Goal: Complete application form

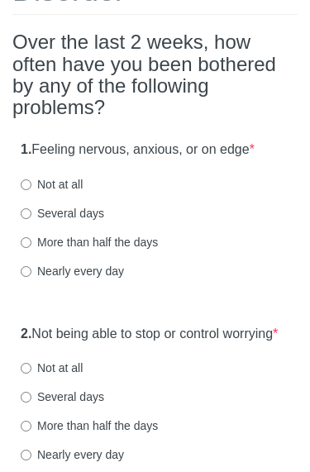
scroll to position [163, 0]
click at [76, 209] on label "Several days" at bounding box center [63, 213] width 84 height 17
click at [31, 209] on input "Several days" at bounding box center [26, 213] width 11 height 11
radio input "true"
click at [68, 182] on label "Not at all" at bounding box center [52, 184] width 62 height 17
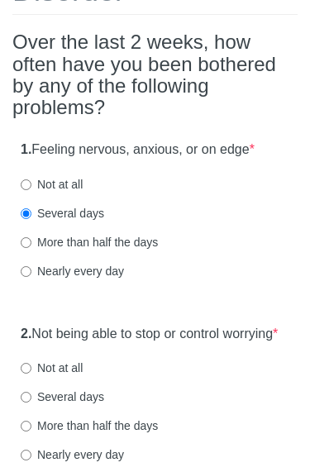
click at [31, 182] on input "Not at all" at bounding box center [26, 184] width 11 height 11
radio input "true"
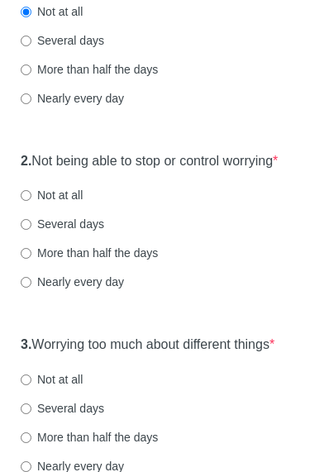
scroll to position [336, 0]
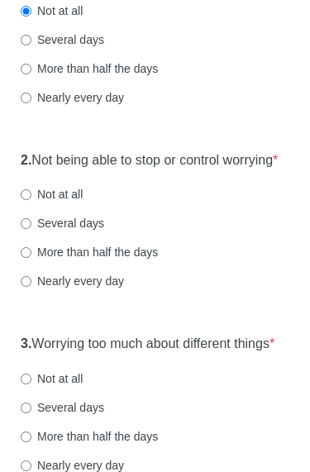
click at [65, 203] on label "Not at all" at bounding box center [52, 195] width 62 height 17
click at [31, 201] on input "Not at all" at bounding box center [26, 195] width 11 height 11
radio input "true"
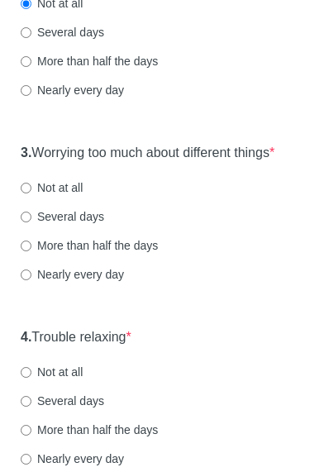
scroll to position [528, 0]
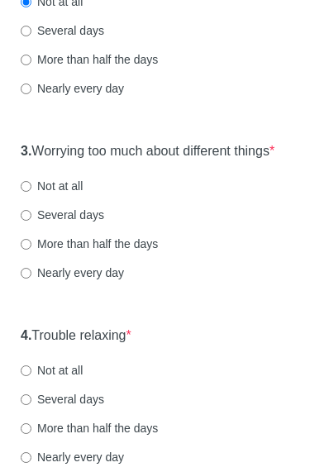
click at [66, 195] on label "Not at all" at bounding box center [52, 187] width 62 height 17
click at [31, 193] on input "Not at all" at bounding box center [26, 187] width 11 height 11
radio input "true"
click at [79, 224] on label "Several days" at bounding box center [63, 216] width 84 height 17
click at [31, 222] on input "Several days" at bounding box center [26, 216] width 11 height 11
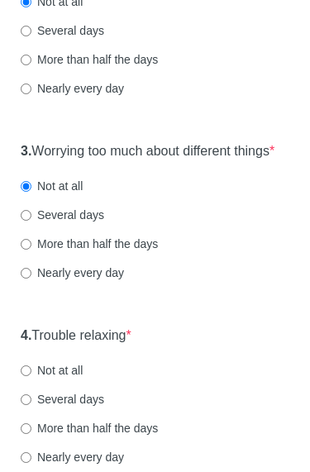
radio input "true"
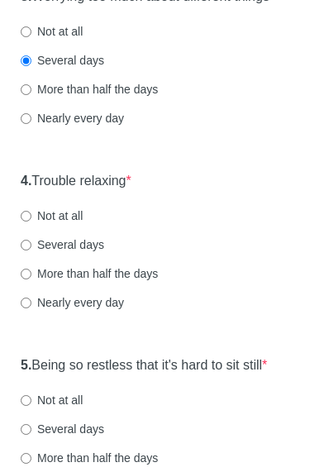
scroll to position [683, 0]
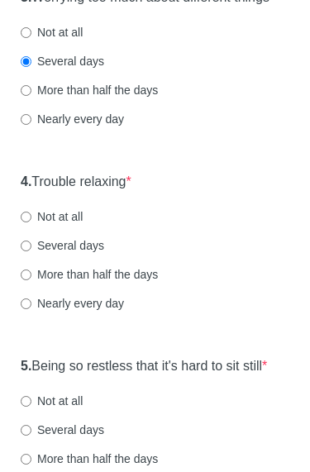
click at [62, 254] on label "Several days" at bounding box center [63, 245] width 84 height 17
click at [31, 251] on input "Several days" at bounding box center [26, 246] width 11 height 11
radio input "true"
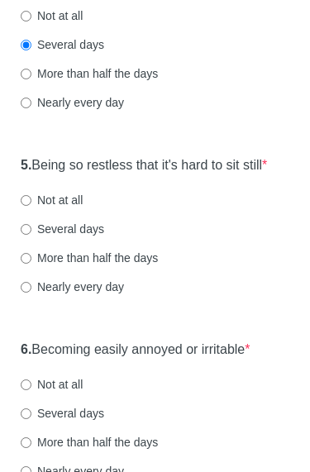
scroll to position [887, 0]
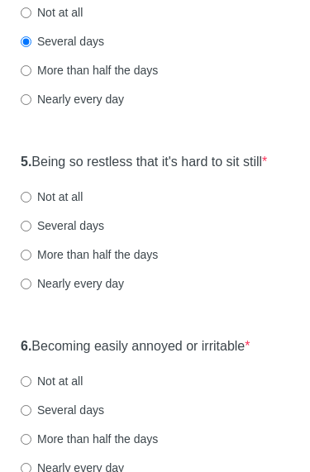
click at [74, 206] on label "Not at all" at bounding box center [52, 197] width 62 height 17
click at [31, 203] on input "Not at all" at bounding box center [26, 198] width 11 height 11
radio input "true"
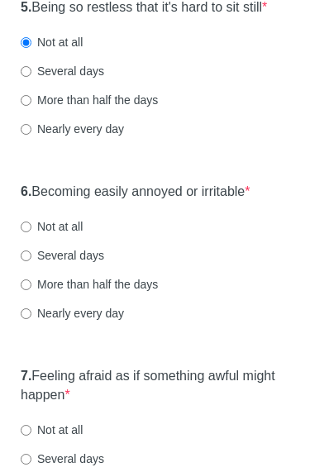
scroll to position [1042, 0]
click at [65, 235] on label "Not at all" at bounding box center [52, 226] width 62 height 17
click at [31, 232] on input "Not at all" at bounding box center [26, 227] width 11 height 11
radio input "true"
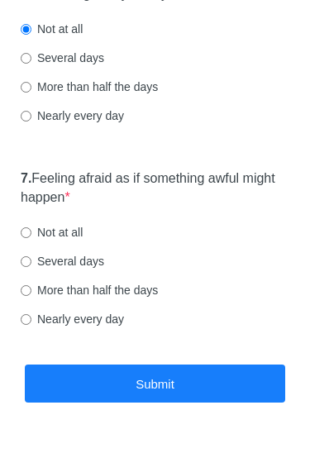
scroll to position [1253, 0]
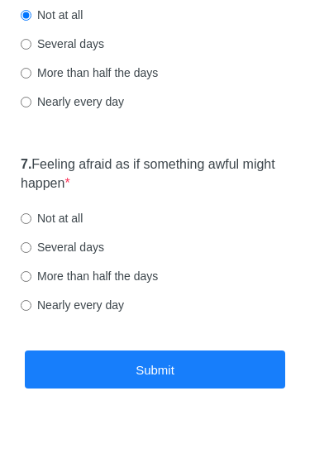
click at [76, 227] on label "Not at all" at bounding box center [52, 219] width 62 height 17
click at [31, 225] on input "Not at all" at bounding box center [26, 219] width 11 height 11
radio input "true"
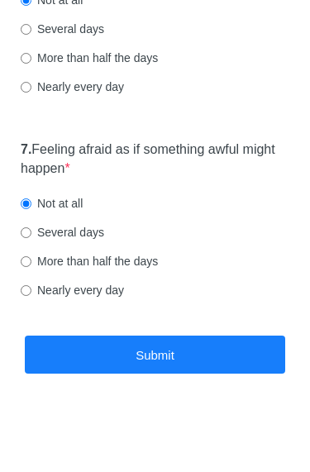
scroll to position [1298, 0]
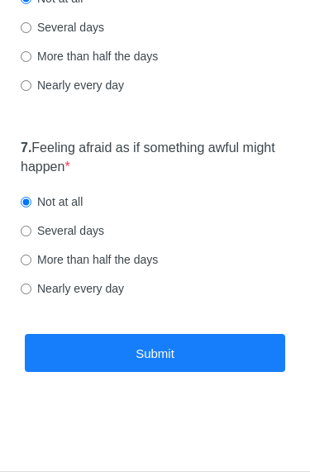
click at [150, 347] on button "Submit" at bounding box center [155, 353] width 261 height 39
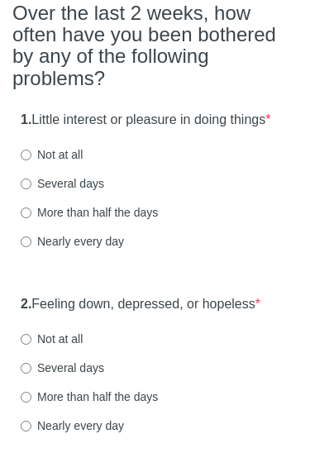
scroll to position [160, 0]
click at [93, 192] on label "Several days" at bounding box center [63, 183] width 84 height 17
click at [31, 189] on input "Several days" at bounding box center [26, 184] width 11 height 11
radio input "true"
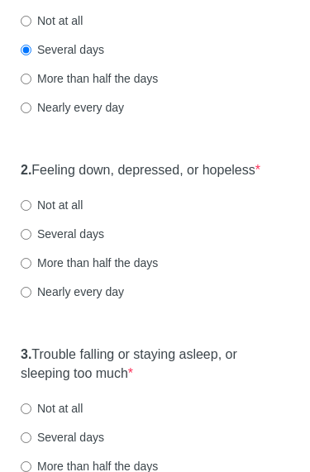
scroll to position [308, 0]
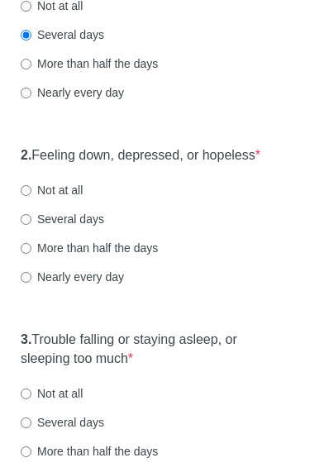
click at [94, 228] on label "Several days" at bounding box center [63, 220] width 84 height 17
click at [31, 226] on input "Several days" at bounding box center [26, 220] width 11 height 11
radio input "true"
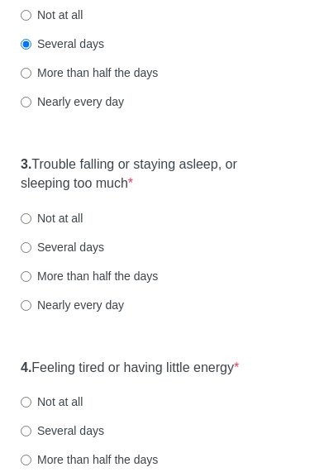
scroll to position [484, 0]
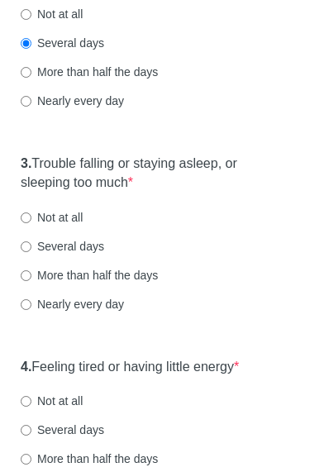
click at [84, 256] on label "Several days" at bounding box center [63, 247] width 84 height 17
click at [31, 253] on input "Several days" at bounding box center [26, 247] width 11 height 11
radio input "true"
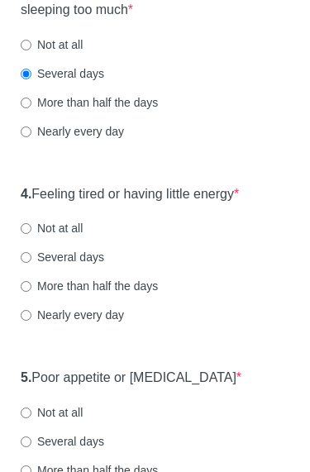
scroll to position [671, 0]
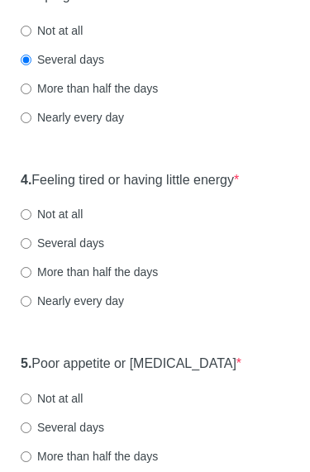
click at [95, 252] on label "Several days" at bounding box center [63, 244] width 84 height 17
click at [31, 250] on input "Several days" at bounding box center [26, 244] width 11 height 11
radio input "true"
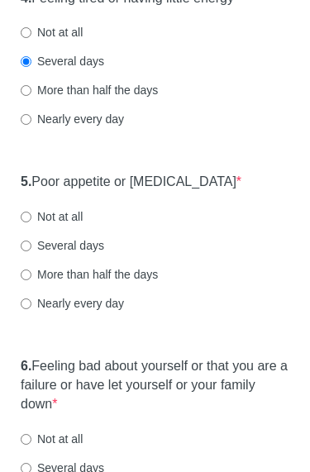
scroll to position [854, 0]
click at [86, 254] on label "Several days" at bounding box center [63, 245] width 84 height 17
click at [31, 251] on input "Several days" at bounding box center [26, 246] width 11 height 11
radio input "true"
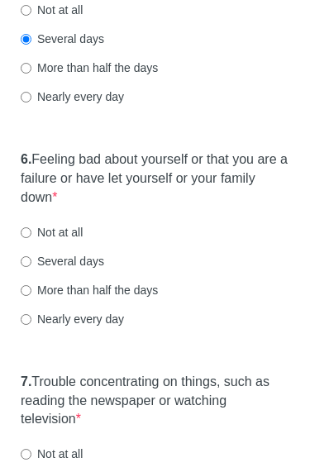
scroll to position [1060, 0]
click at [56, 270] on label "Several days" at bounding box center [63, 261] width 84 height 17
click at [31, 267] on input "Several days" at bounding box center [26, 261] width 11 height 11
radio input "true"
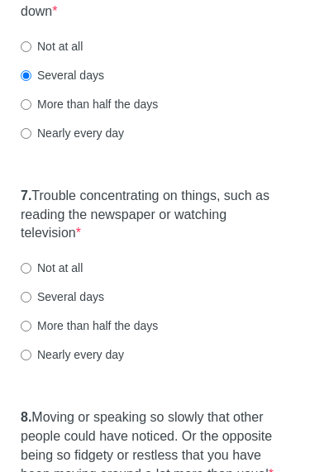
scroll to position [1251, 0]
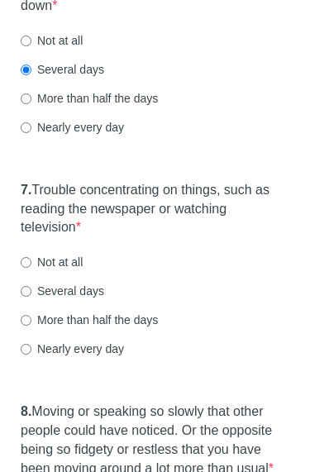
click at [65, 271] on label "Not at all" at bounding box center [52, 263] width 62 height 17
click at [31, 269] on input "Not at all" at bounding box center [26, 263] width 11 height 11
radio input "true"
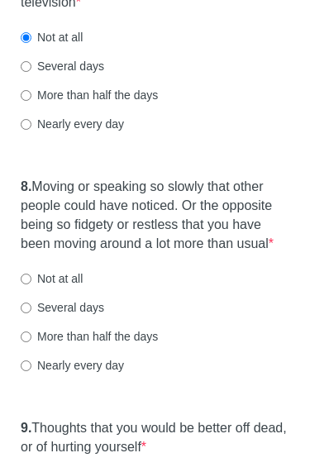
scroll to position [1477, 0]
click at [66, 316] on label "Several days" at bounding box center [63, 307] width 84 height 17
click at [31, 313] on input "Several days" at bounding box center [26, 308] width 11 height 11
radio input "true"
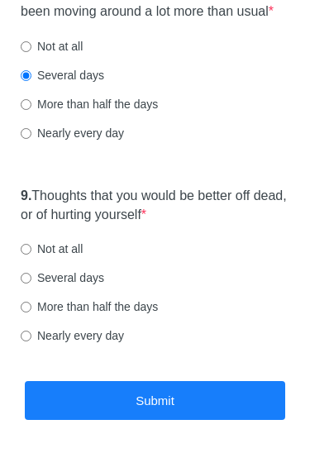
scroll to position [1711, 0]
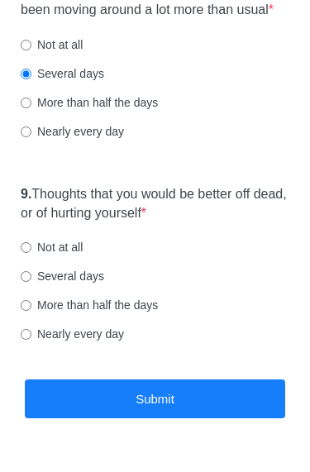
click at [73, 256] on label "Not at all" at bounding box center [52, 247] width 62 height 17
click at [31, 253] on input "Not at all" at bounding box center [26, 247] width 11 height 11
radio input "true"
click at [135, 418] on button "Submit" at bounding box center [155, 399] width 261 height 39
